Goal: Check status: Check status

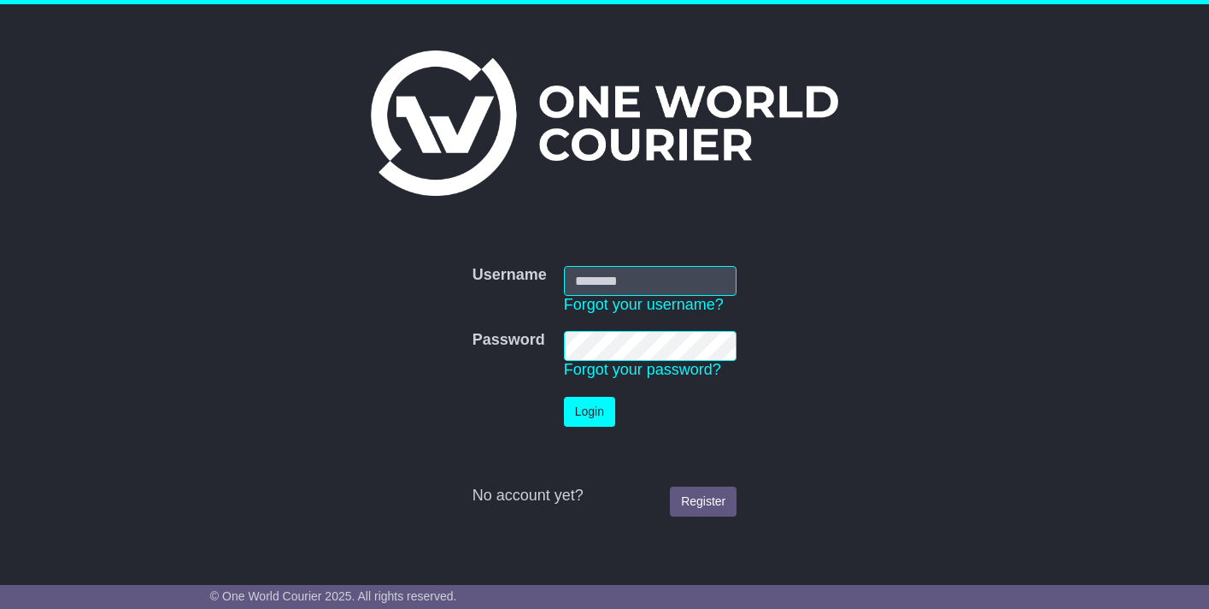
click at [0, 591] on com-1password-button at bounding box center [0, 591] width 0 height 0
click at [645, 279] on input "Username" at bounding box center [651, 281] width 174 height 30
type input "**********"
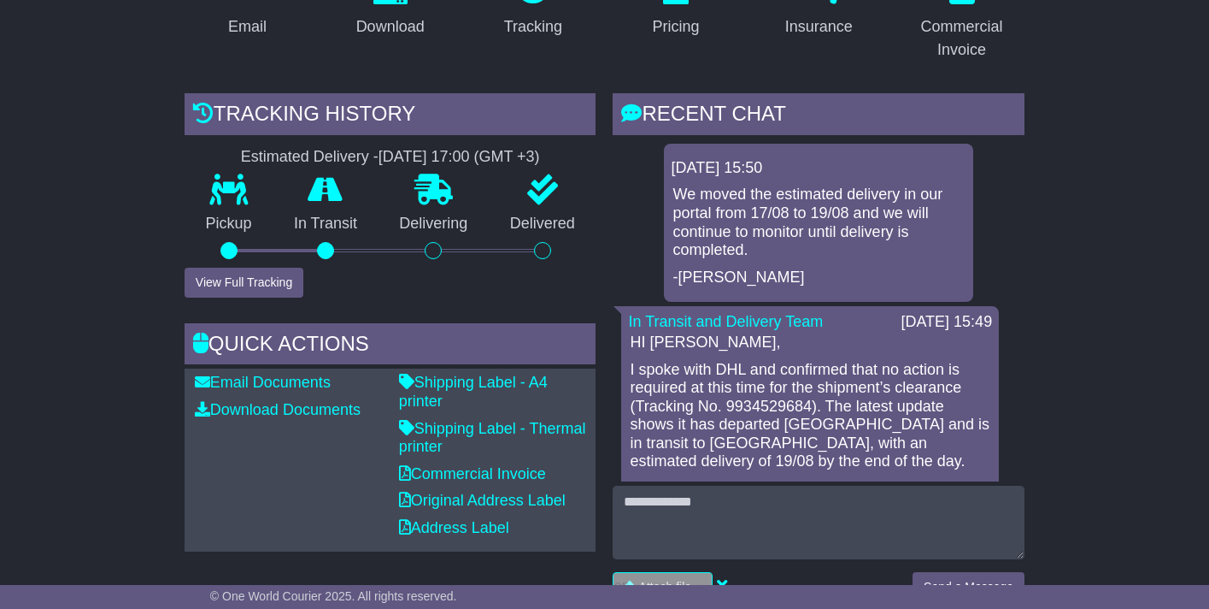
scroll to position [401, 0]
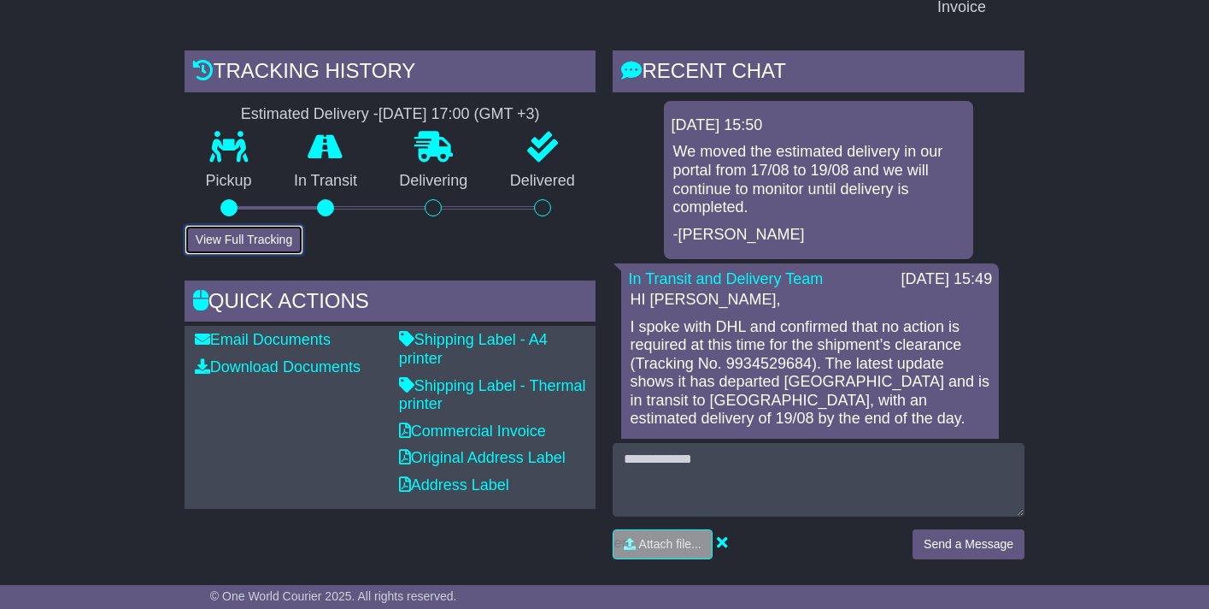
click at [236, 228] on button "View Full Tracking" at bounding box center [244, 240] width 119 height 30
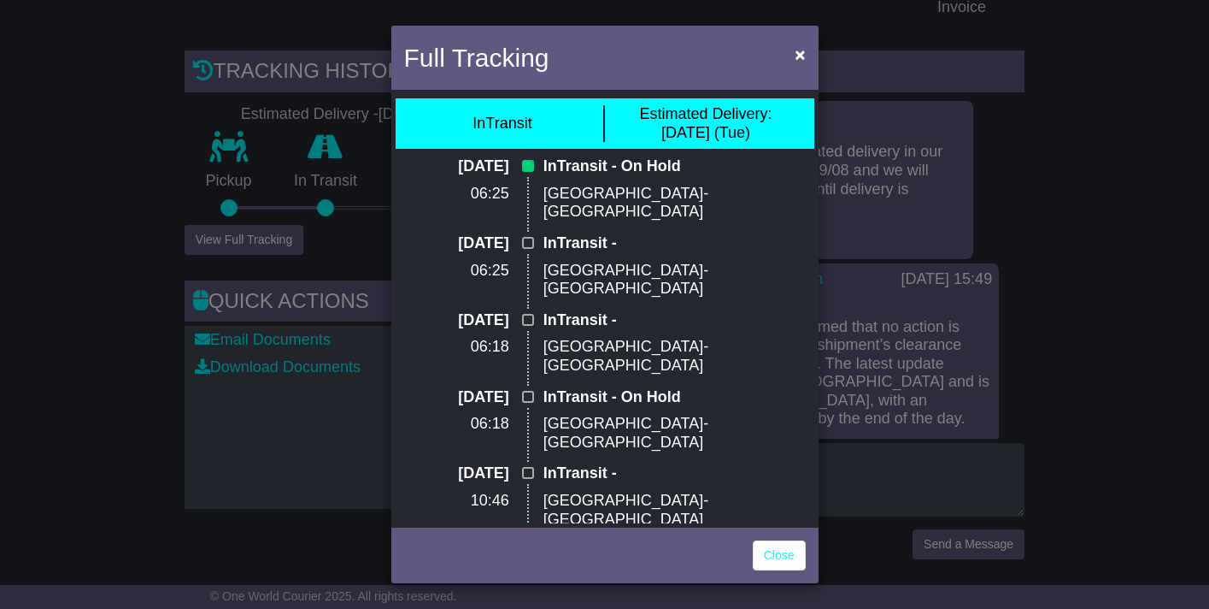
scroll to position [0, 0]
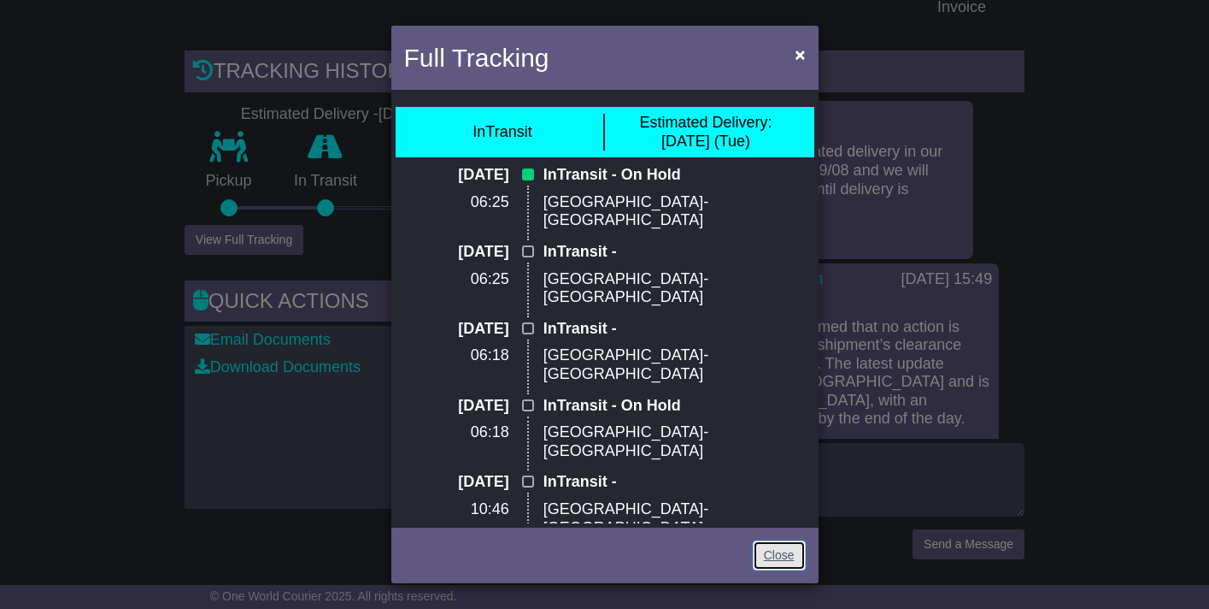
click at [772, 560] on link "Close" at bounding box center [779, 555] width 53 height 30
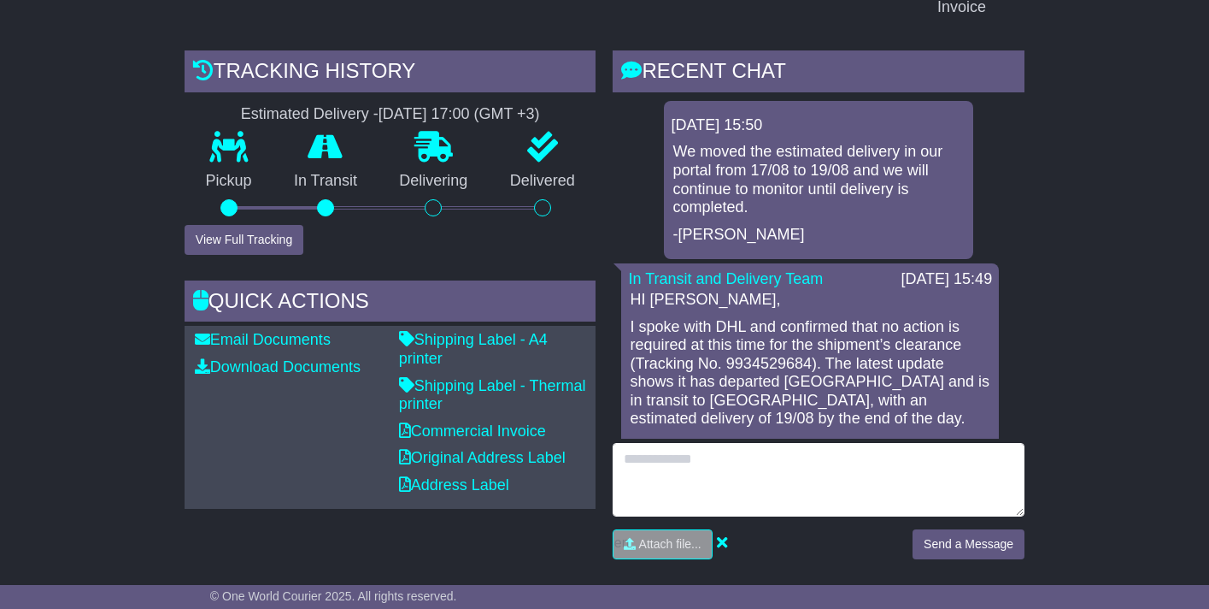
click at [691, 452] on textarea at bounding box center [819, 480] width 412 height 74
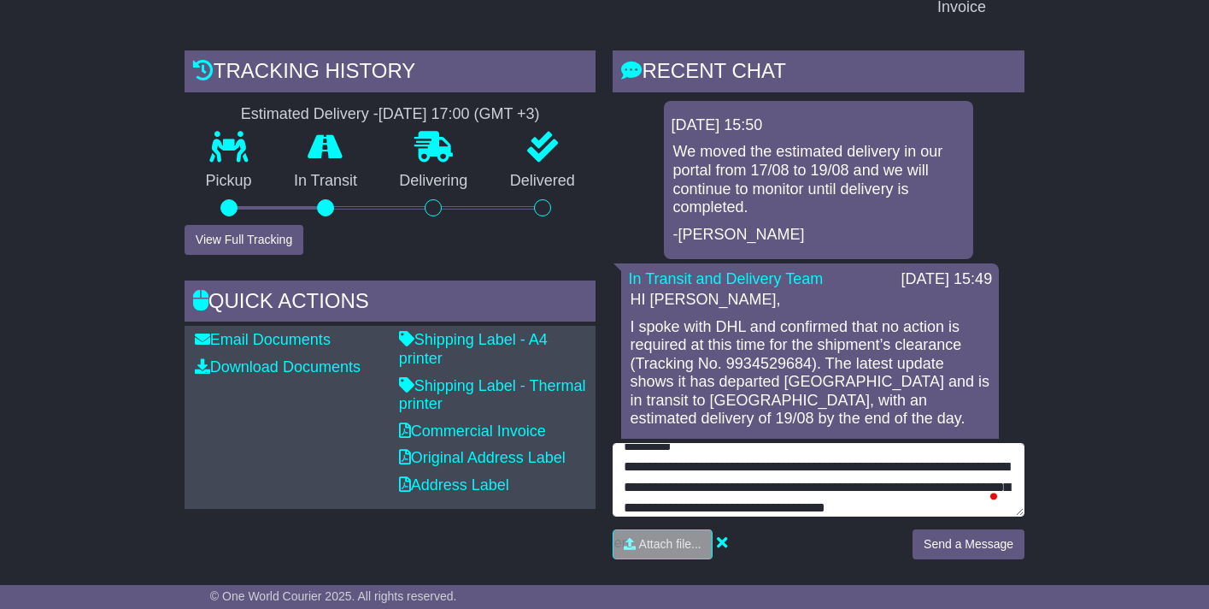
scroll to position [33, 0]
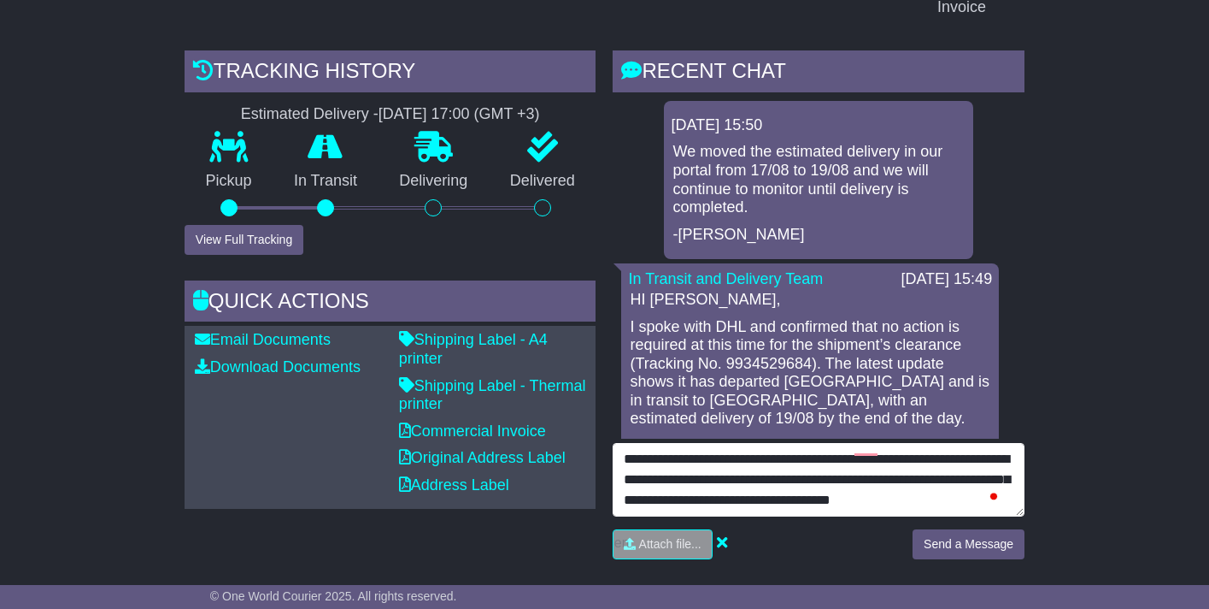
type textarea "**********"
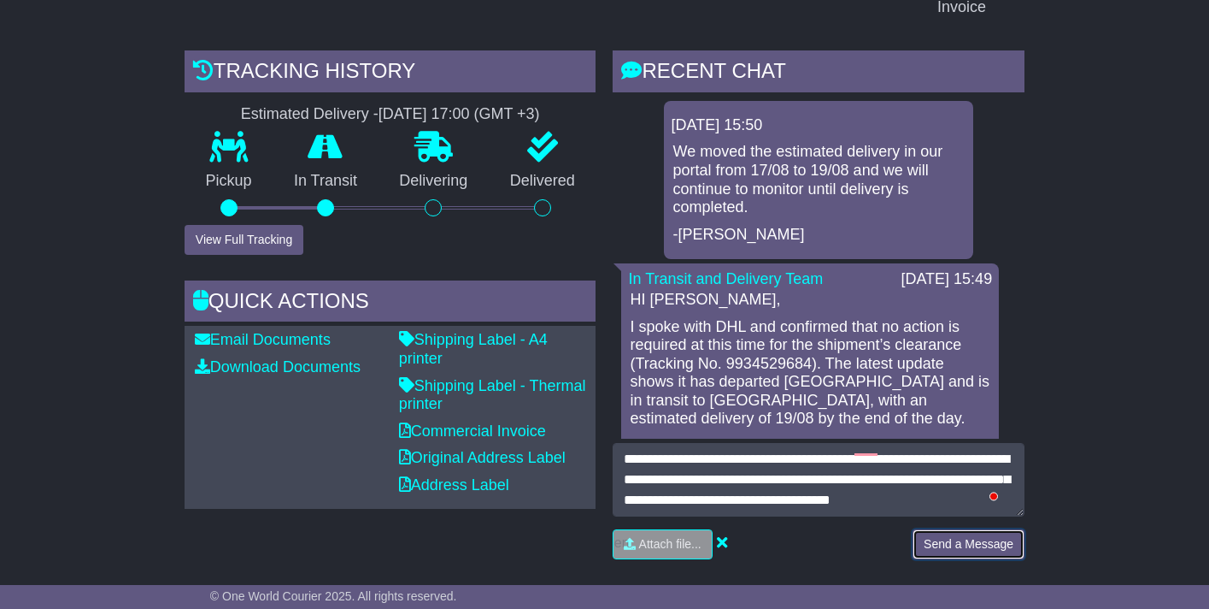
click at [997, 529] on button "Send a Message" at bounding box center [969, 544] width 112 height 30
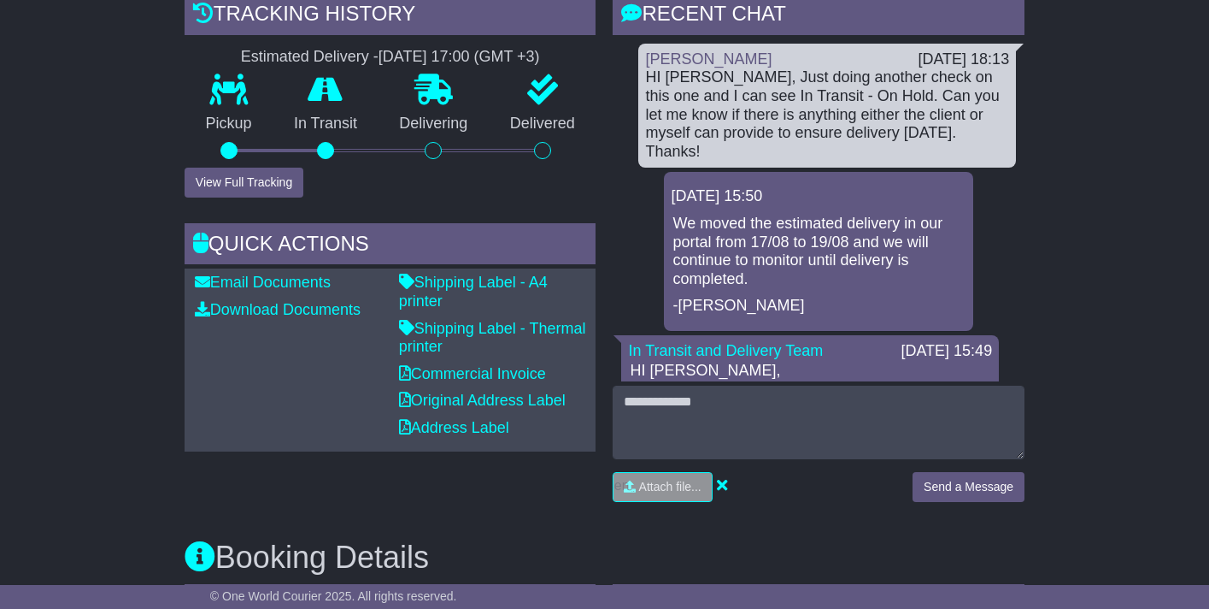
scroll to position [0, 0]
